Goal: Task Accomplishment & Management: Manage account settings

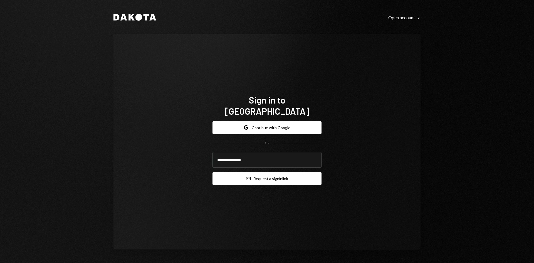
type input "**********"
click at [276, 172] on button "Email Request a sign in link" at bounding box center [266, 178] width 109 height 13
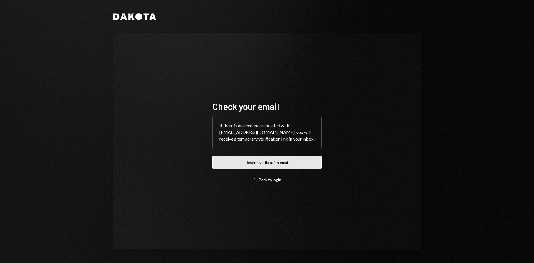
click at [298, 163] on button "Resend verification email" at bounding box center [266, 162] width 109 height 13
